Goal: Task Accomplishment & Management: Use online tool/utility

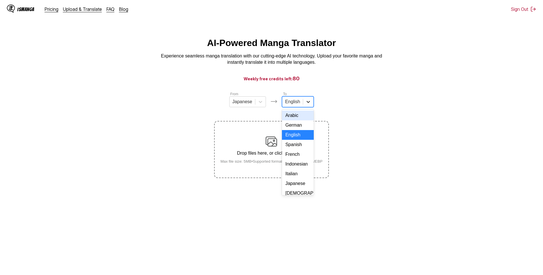
click at [303, 106] on div at bounding box center [308, 102] width 10 height 10
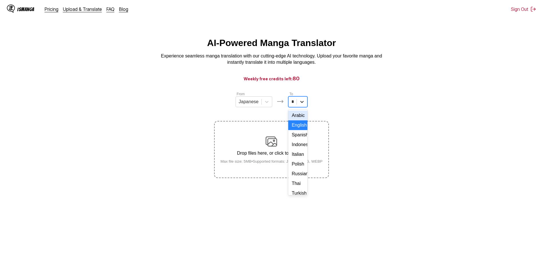
type input "**"
click at [303, 105] on div at bounding box center [302, 102] width 10 height 10
click at [303, 105] on div at bounding box center [308, 102] width 10 height 10
type input "*"
click at [326, 102] on div "From Japanese To English" at bounding box center [271, 99] width 114 height 16
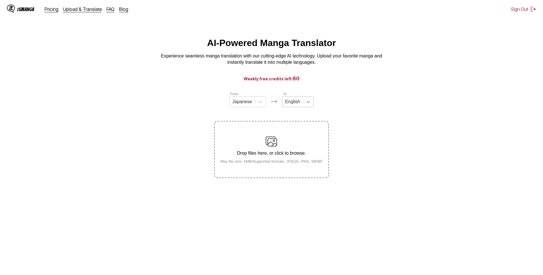
click at [311, 106] on div at bounding box center [308, 102] width 10 height 10
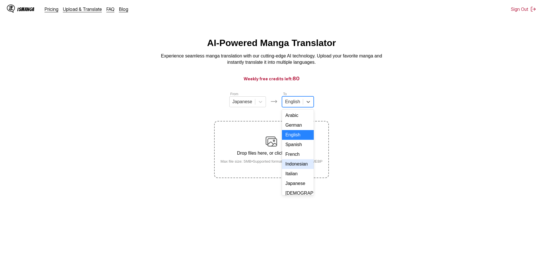
click at [297, 169] on div "Indonesian" at bounding box center [298, 164] width 32 height 10
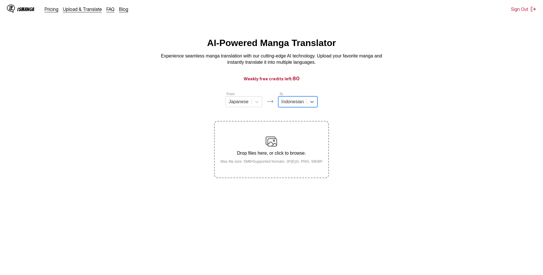
click at [356, 100] on section "From Japanese To option Indonesian, selected. Indonesian Drop files here, or cl…" at bounding box center [272, 134] width 534 height 87
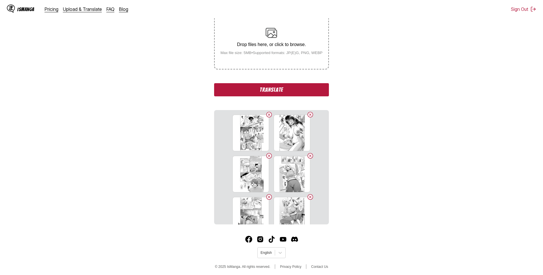
scroll to position [112, 0]
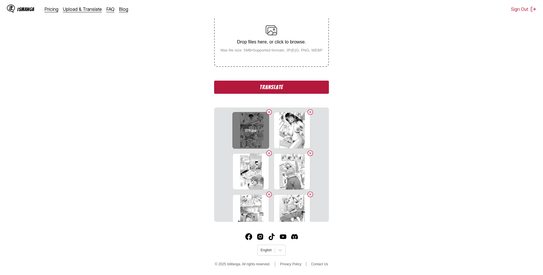
click at [267, 113] on button "Delete image" at bounding box center [268, 112] width 7 height 7
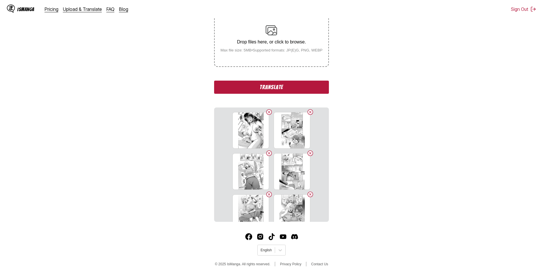
click at [267, 113] on button "Delete image" at bounding box center [268, 112] width 7 height 7
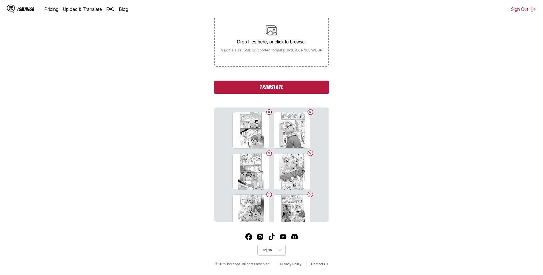
click at [267, 113] on button "Delete image" at bounding box center [268, 112] width 7 height 7
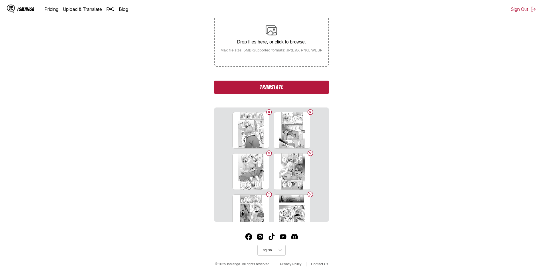
click at [267, 113] on button "Delete image" at bounding box center [268, 112] width 7 height 7
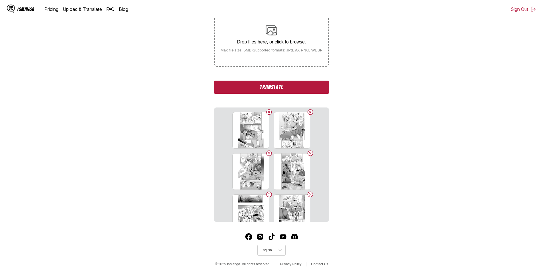
click at [267, 113] on button "Delete image" at bounding box center [268, 112] width 7 height 7
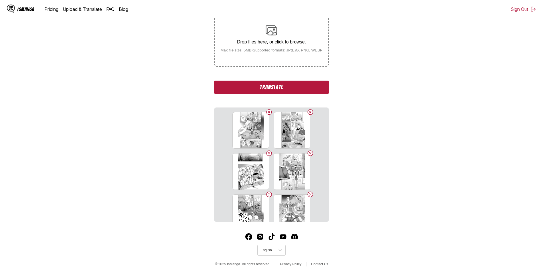
click at [266, 113] on button "Delete image" at bounding box center [268, 112] width 7 height 7
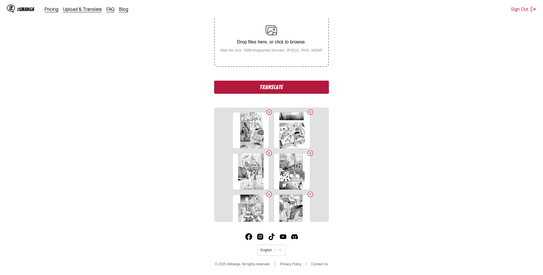
click at [266, 113] on button "Delete image" at bounding box center [268, 112] width 7 height 7
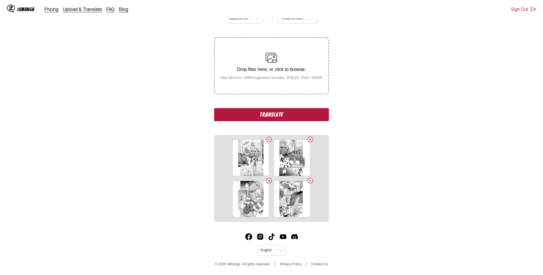
click at [265, 113] on button "Translate" at bounding box center [271, 114] width 114 height 13
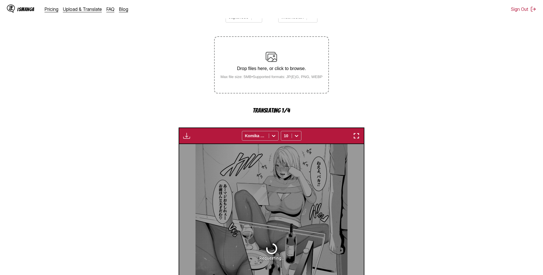
scroll to position [169, 0]
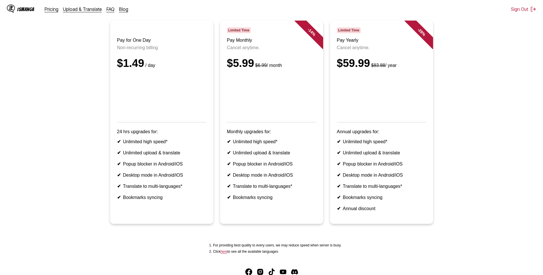
scroll to position [37, 0]
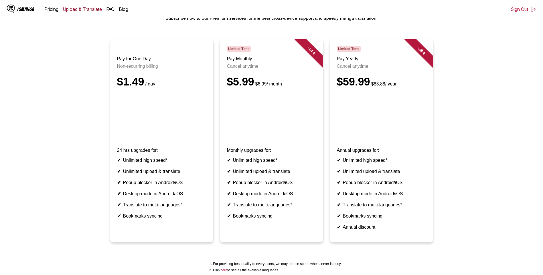
click at [74, 10] on link "Upload & Translate" at bounding box center [82, 9] width 39 height 6
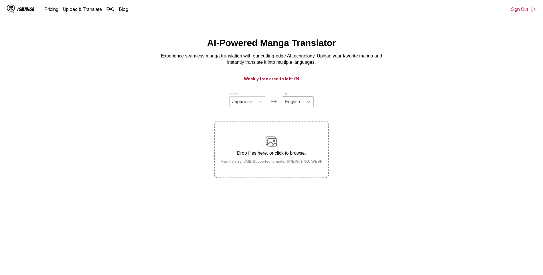
click at [304, 107] on div at bounding box center [308, 102] width 10 height 10
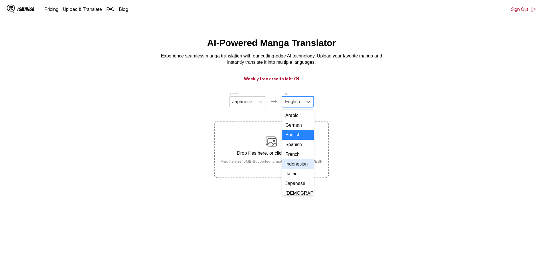
click at [298, 167] on div "Indonesian" at bounding box center [298, 164] width 32 height 10
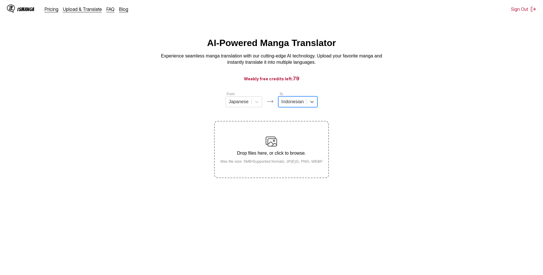
click at [274, 143] on img at bounding box center [270, 141] width 11 height 11
click at [0, 0] on input "Drop files here, or click to browse. Max file size: 5MB • Supported formats: JP…" at bounding box center [0, 0] width 0 height 0
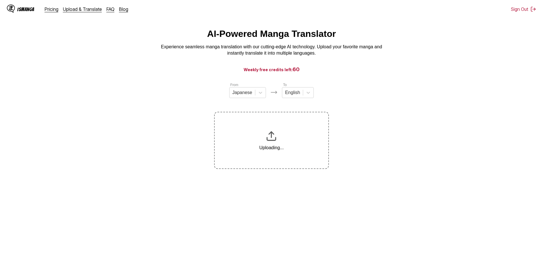
click at [303, 101] on div "From Japanese To English Uploading..." at bounding box center [271, 125] width 114 height 87
click at [309, 96] on icon at bounding box center [308, 93] width 6 height 6
